Goal: Check status: Check status

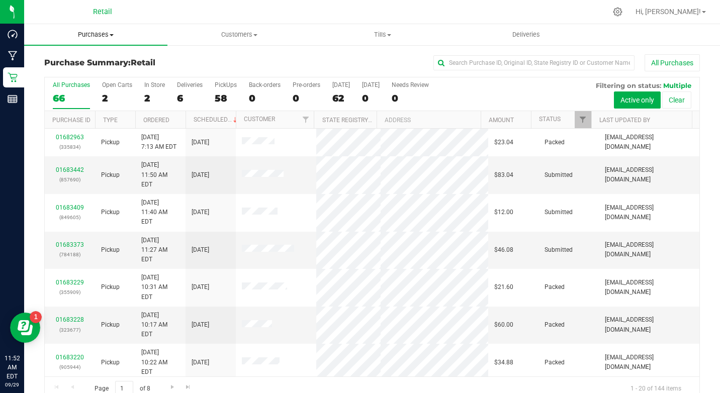
click at [96, 32] on span "Purchases" at bounding box center [95, 34] width 143 height 9
click at [68, 71] on span "Fulfillment" at bounding box center [55, 72] width 62 height 9
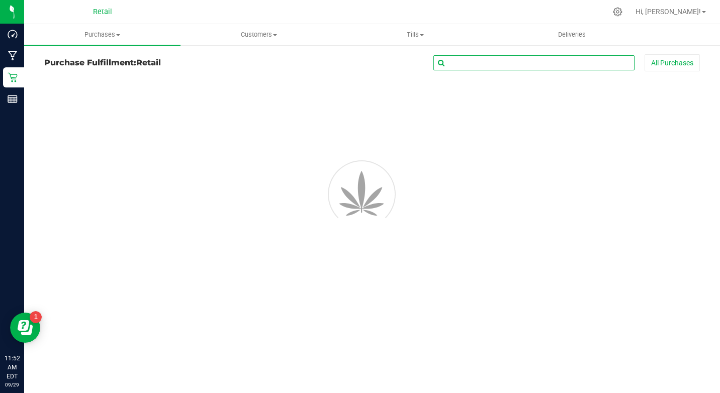
click at [456, 62] on input "text" at bounding box center [533, 62] width 201 height 15
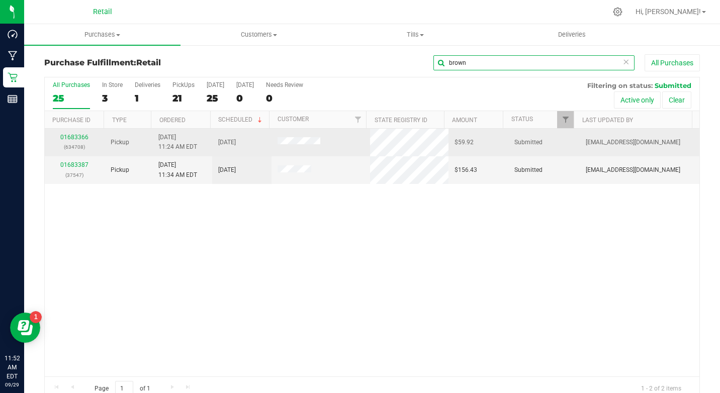
type input "brown"
click at [77, 133] on div "01683366 (634708)" at bounding box center [75, 142] width 48 height 19
click at [77, 139] on link "01683366" at bounding box center [74, 137] width 28 height 7
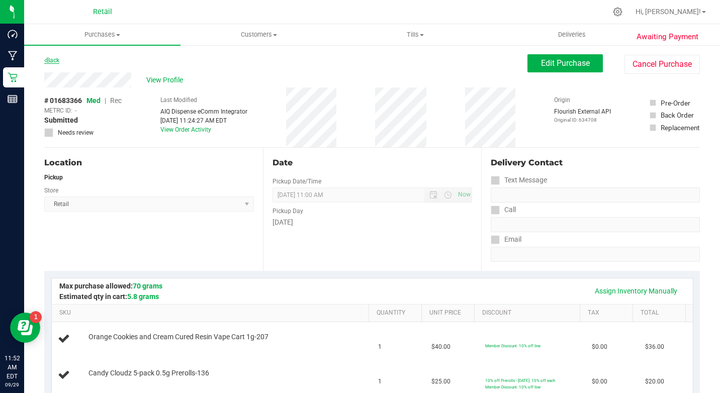
click at [53, 59] on link "Back" at bounding box center [51, 60] width 15 height 7
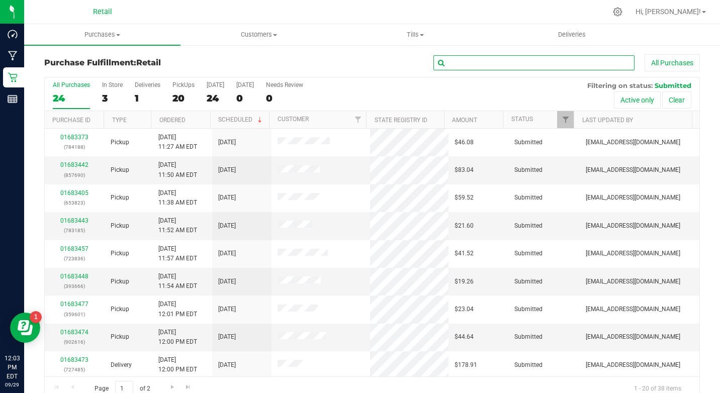
click at [444, 65] on input "text" at bounding box center [533, 62] width 201 height 15
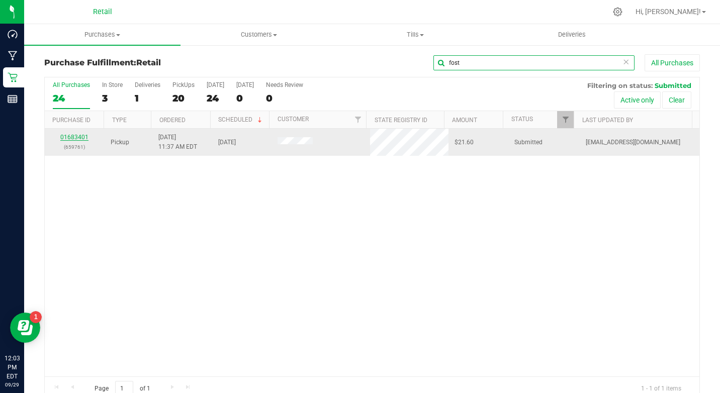
type input "fost"
click at [75, 139] on link "01683401" at bounding box center [74, 137] width 28 height 7
